Goal: Communication & Community: Answer question/provide support

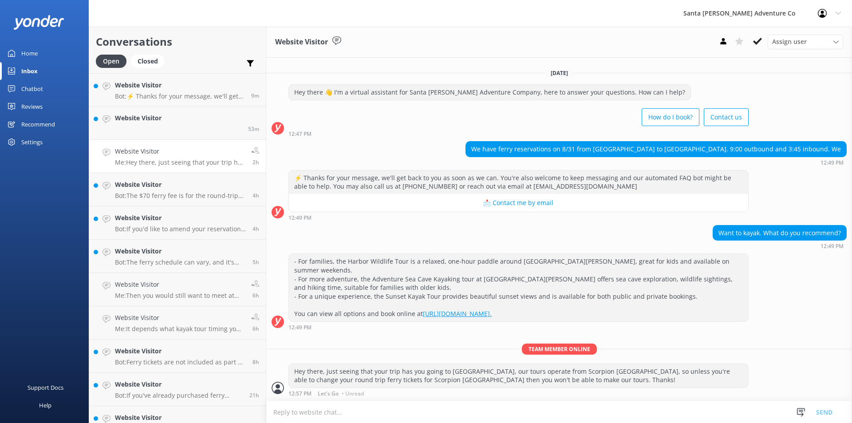
click at [146, 94] on p "Bot: ⚡ Thanks for your message, we'll get back to you as soon as we can. You're…" at bounding box center [180, 96] width 130 height 8
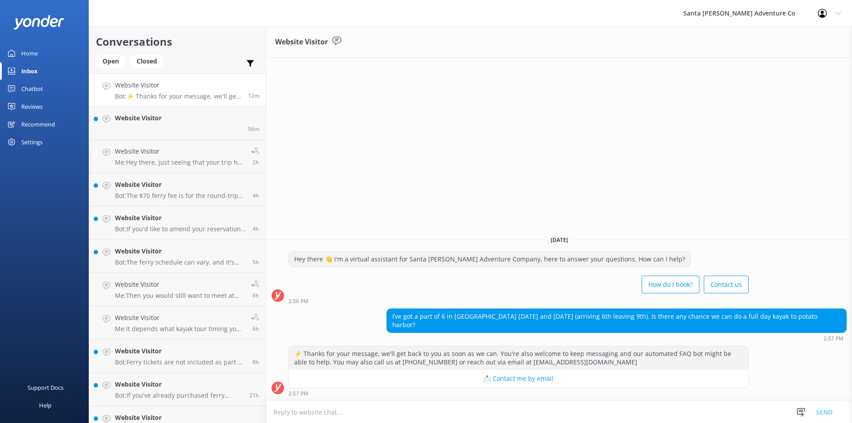
click at [362, 411] on textarea at bounding box center [559, 412] width 586 height 22
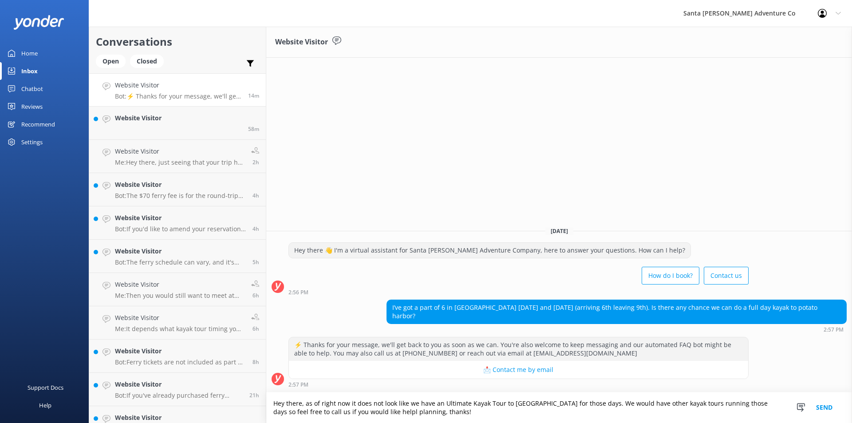
click at [367, 409] on textarea "Hey there, as of right now it does not look like we have an Ultimate Kayak Tour…" at bounding box center [559, 407] width 586 height 31
type textarea "Hey there, as of right now it does not look like we have an Ultimate Kayak Tour…"
click at [822, 407] on button "Send" at bounding box center [824, 407] width 33 height 31
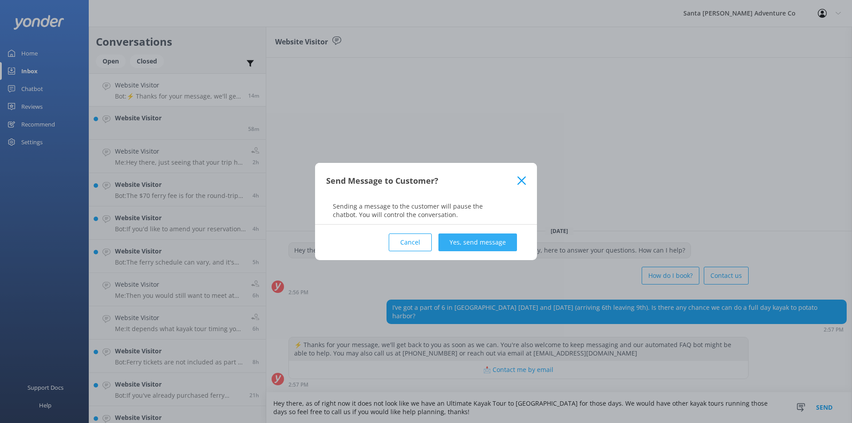
click at [479, 244] on button "Yes, send message" at bounding box center [477, 242] width 79 height 18
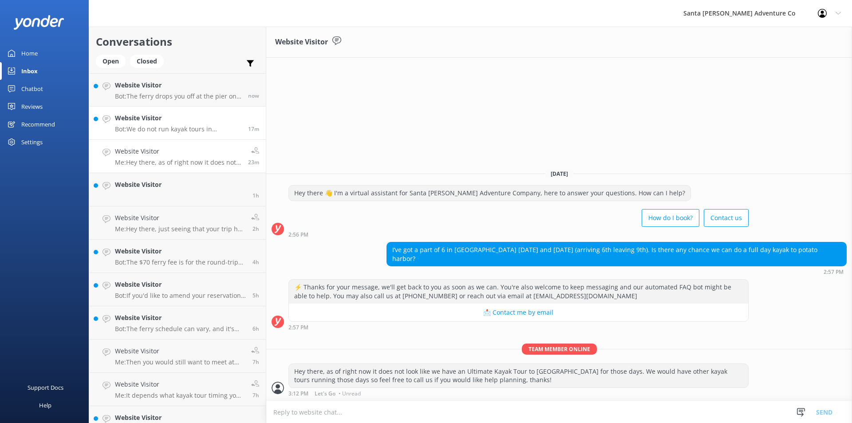
click at [158, 127] on p "Bot: We do not run kayak tours in [GEOGRAPHIC_DATA]. The best way to visit [GEO…" at bounding box center [178, 129] width 126 height 8
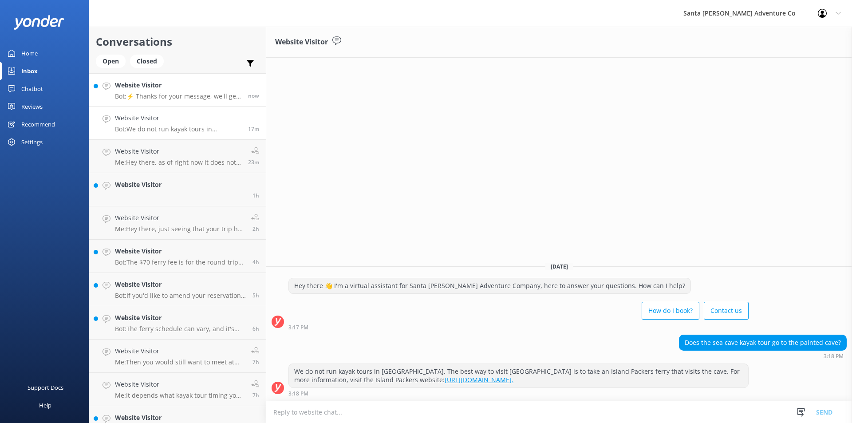
click at [155, 95] on p "Bot: ⚡ Thanks for your message, we'll get back to you as soon as we can. You're…" at bounding box center [178, 96] width 126 height 8
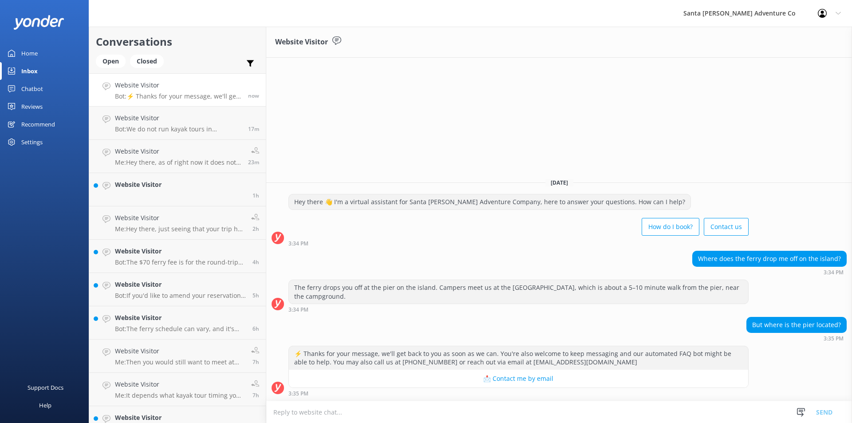
click at [389, 406] on textarea at bounding box center [559, 412] width 586 height 22
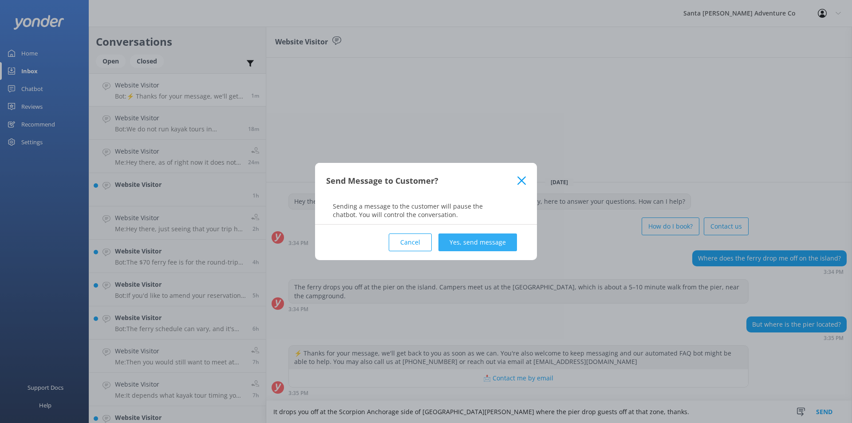
type textarea "It drops you off at the Scorpion Anchorage side of [GEOGRAPHIC_DATA][PERSON_NAM…"
click at [467, 242] on button "Yes, send message" at bounding box center [477, 242] width 79 height 18
